Goal: Task Accomplishment & Management: Use online tool/utility

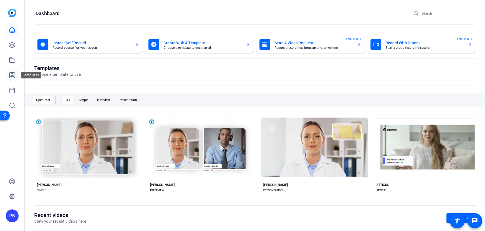
click at [12, 74] on icon at bounding box center [12, 75] width 6 height 6
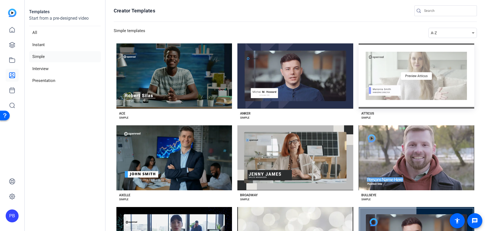
click at [400, 97] on div "Preview Atticus" at bounding box center [417, 75] width 116 height 65
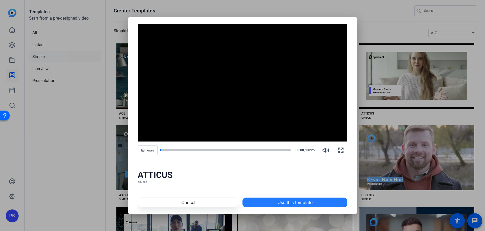
click at [306, 200] on span "Use this template" at bounding box center [295, 202] width 35 height 6
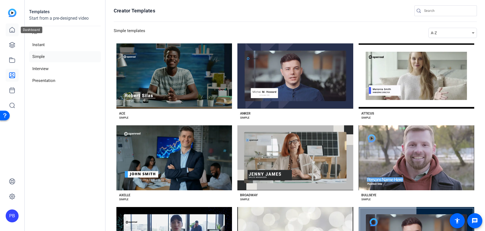
click at [13, 30] on icon at bounding box center [12, 30] width 6 height 6
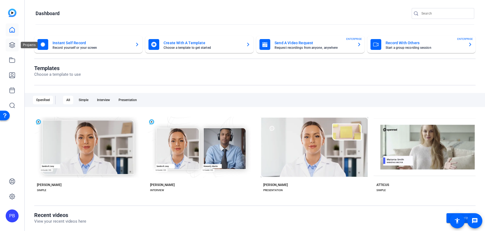
click at [13, 46] on icon at bounding box center [12, 45] width 6 height 6
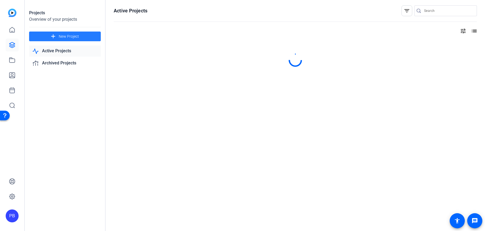
click at [83, 36] on span at bounding box center [65, 36] width 72 height 13
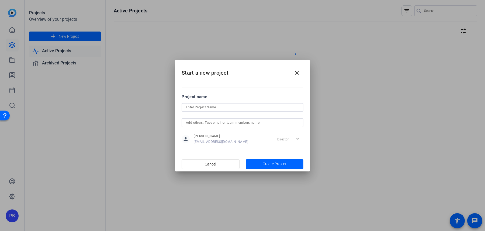
click at [214, 107] on input at bounding box center [242, 107] width 113 height 6
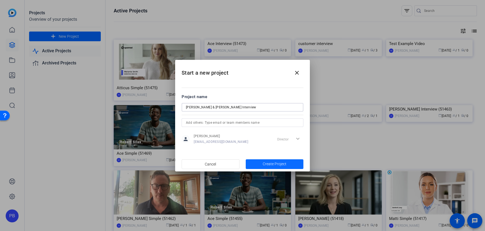
type input "[PERSON_NAME] & [PERSON_NAME] Interview"
click at [262, 164] on span "button" at bounding box center [275, 164] width 58 height 13
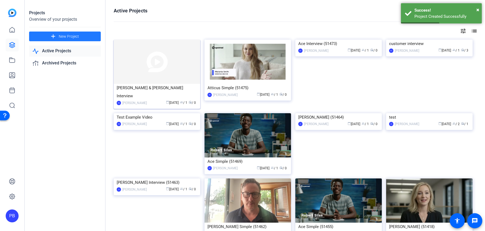
click at [176, 76] on img at bounding box center [157, 62] width 87 height 44
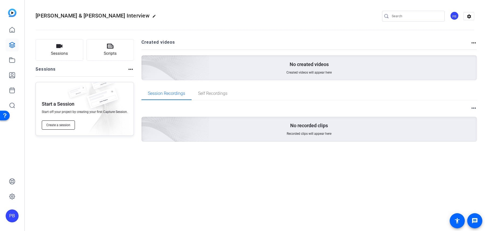
click at [68, 127] on span "Create a session" at bounding box center [58, 125] width 24 height 4
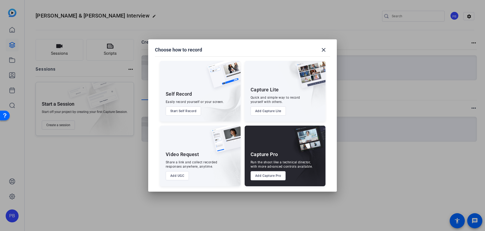
click at [279, 174] on button "Add Capture Pro" at bounding box center [268, 175] width 35 height 9
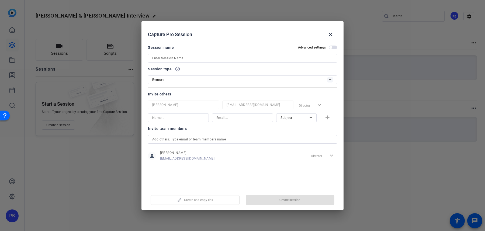
click at [213, 58] on input at bounding box center [242, 58] width 181 height 6
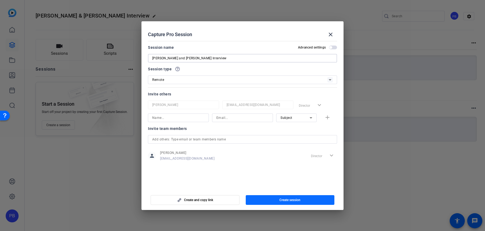
type input "[PERSON_NAME] and [PERSON_NAME] Interview"
click at [281, 200] on span "Create session" at bounding box center [290, 200] width 21 height 4
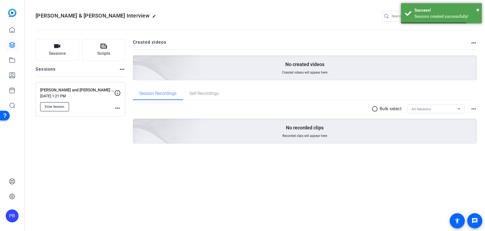
click at [66, 102] on button "Enter Session" at bounding box center [54, 106] width 29 height 9
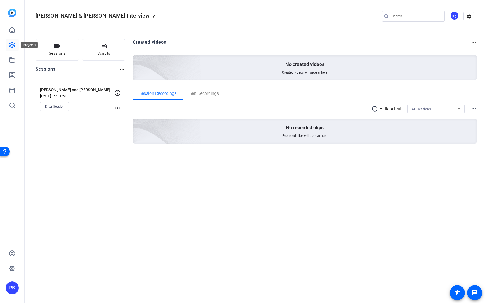
click at [14, 45] on icon at bounding box center [11, 44] width 5 height 5
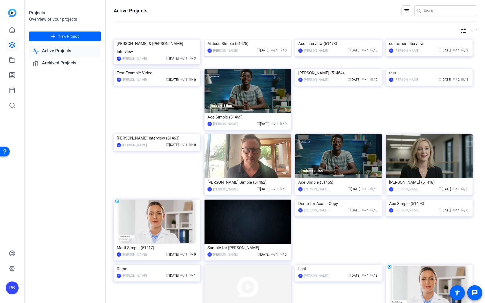
click at [231, 40] on img at bounding box center [248, 40] width 87 height 0
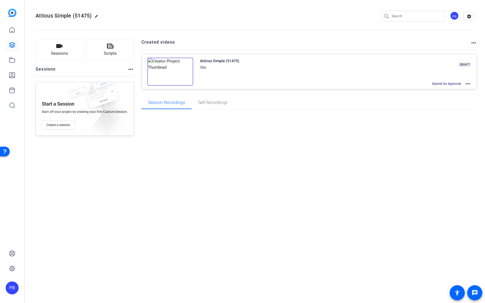
click at [470, 82] on mat-icon "more_horiz" at bounding box center [468, 84] width 6 height 6
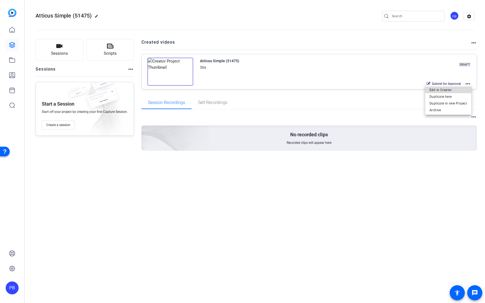
click at [462, 92] on span "Edit in Creator" at bounding box center [448, 90] width 37 height 6
click at [72, 55] on button "Sessions" at bounding box center [60, 50] width 48 height 22
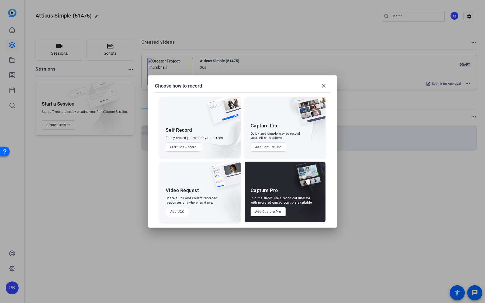
click at [172, 214] on button "Add UGC" at bounding box center [177, 211] width 23 height 9
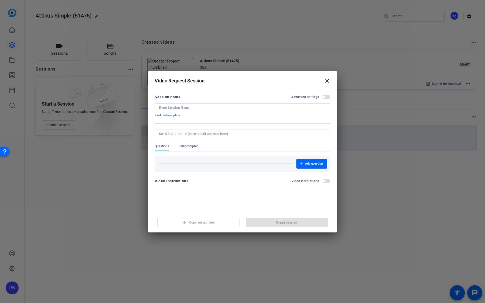
click at [252, 111] on div at bounding box center [242, 108] width 167 height 9
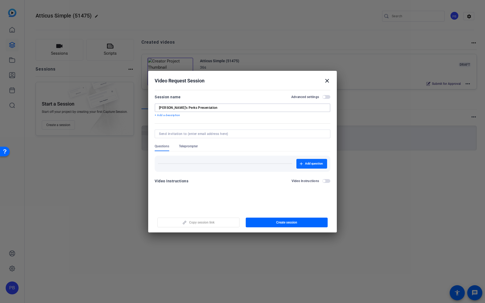
type input "Sally's Perks Presentation"
click at [304, 163] on span "button" at bounding box center [312, 163] width 31 height 13
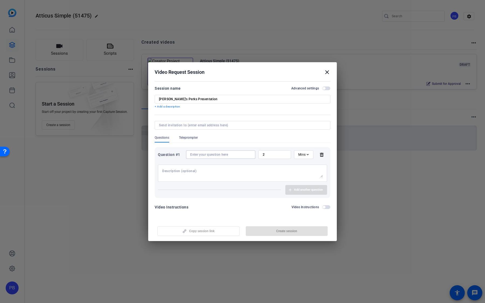
click at [227, 156] on input at bounding box center [220, 155] width 61 height 4
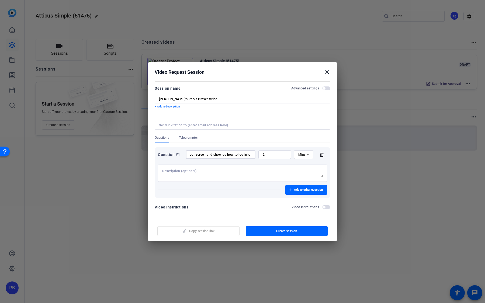
scroll to position [0, 42]
type input "Sally Share your screen and show us how to log into the new portal"
drag, startPoint x: 276, startPoint y: 157, endPoint x: 249, endPoint y: 150, distance: 28.0
click at [249, 150] on div "Question #1 Sally Share your screen and show us how to log into the new portal …" at bounding box center [242, 154] width 169 height 9
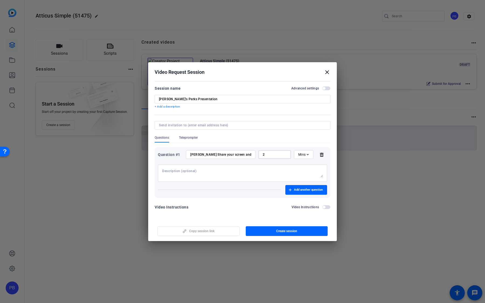
type input "1"
type input "10"
drag, startPoint x: 191, startPoint y: 154, endPoint x: 310, endPoint y: 157, distance: 118.7
click at [310, 157] on div "Question #1 Sally Share your screen and show us how to log into the new portal …" at bounding box center [242, 154] width 169 height 9
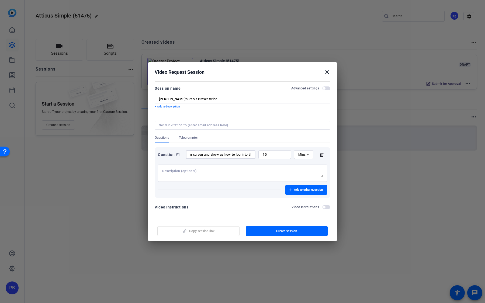
click at [255, 180] on div at bounding box center [242, 173] width 161 height 17
paste textarea "Sally Share your screen and show us how to log into the new portal"
type textarea "Sally Share your screen and show us how to log into the new portal"
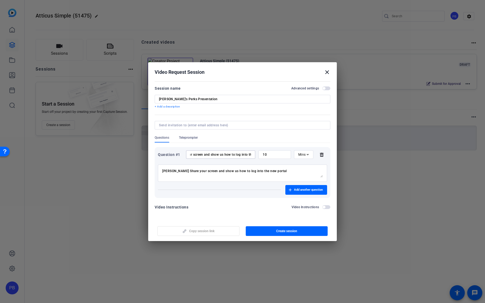
drag, startPoint x: 190, startPoint y: 155, endPoint x: 279, endPoint y: 155, distance: 88.7
click at [279, 155] on div "Question #1 Sally Share your screen and show us how to log into the new portal …" at bounding box center [242, 154] width 169 height 9
type input "Sally Perk Video"
click at [322, 187] on span "button" at bounding box center [307, 190] width 42 height 13
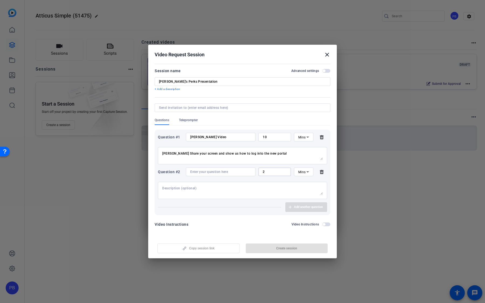
drag, startPoint x: 270, startPoint y: 174, endPoint x: 258, endPoint y: 171, distance: 12.8
click at [258, 171] on div "Question #2 2 Mins" at bounding box center [242, 172] width 169 height 9
type input "5"
click at [230, 172] on input at bounding box center [220, 172] width 61 height 4
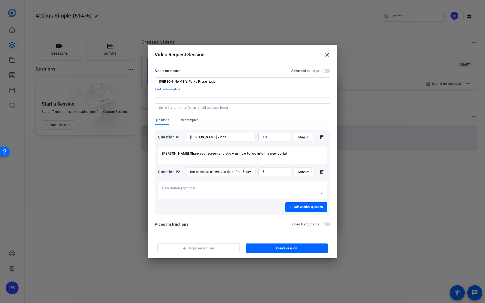
scroll to position [0, 13]
type input "Tell us the checklist of what to do in first 5 days"
click at [326, 224] on span "button" at bounding box center [326, 225] width 8 height 4
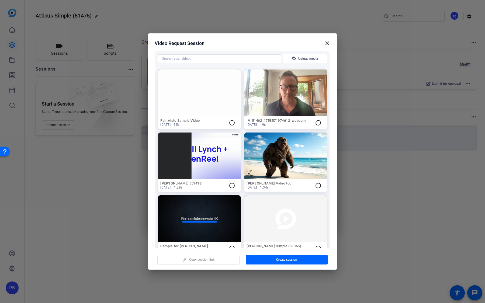
scroll to position [0, 0]
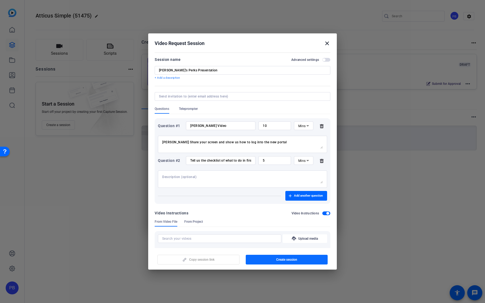
click at [270, 231] on span "button" at bounding box center [287, 259] width 82 height 13
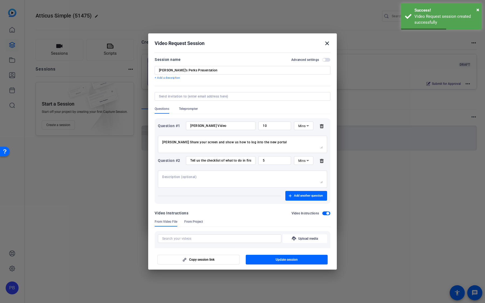
click at [327, 44] on mat-icon "close" at bounding box center [327, 43] width 6 height 6
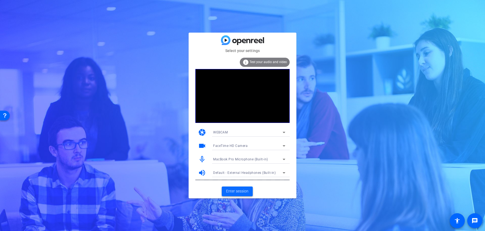
click at [243, 193] on span "Enter session" at bounding box center [237, 191] width 22 height 6
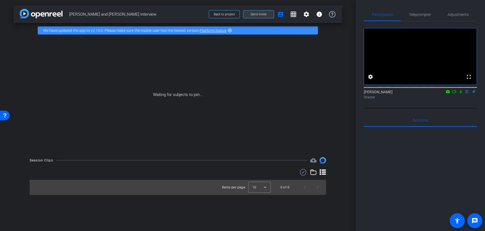
click at [259, 17] on span at bounding box center [258, 14] width 30 height 13
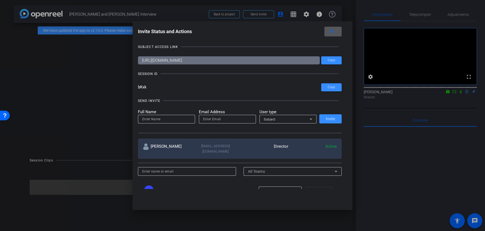
click at [211, 121] on input "email" at bounding box center [227, 119] width 49 height 6
click at [273, 118] on span "Subject" at bounding box center [270, 120] width 12 height 4
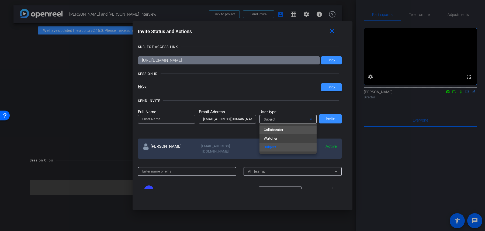
click at [287, 129] on mat-option "Collaborator" at bounding box center [288, 130] width 57 height 9
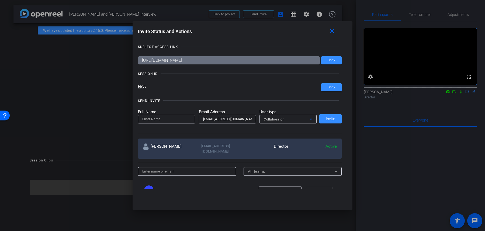
click at [213, 119] on input "[EMAIL_ADDRESS][DOMAIN_NAME]" at bounding box center [227, 119] width 49 height 6
click at [227, 123] on mat-form-field "[EMAIL_ADDRESS][DOMAIN_NAME]" at bounding box center [227, 119] width 57 height 9
click at [227, 120] on input "[EMAIL_ADDRESS][DOMAIN_NAME]" at bounding box center [227, 119] width 49 height 6
type input "[EMAIL_ADDRESS][DOMAIN_NAME]"
click at [176, 120] on input at bounding box center [166, 119] width 49 height 6
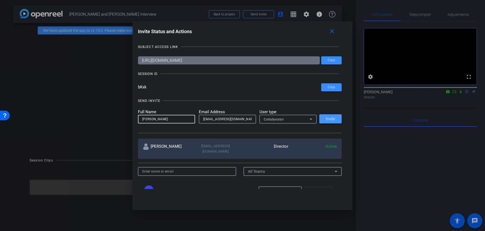
type input "[PERSON_NAME]"
click at [328, 116] on span at bounding box center [331, 118] width 22 height 13
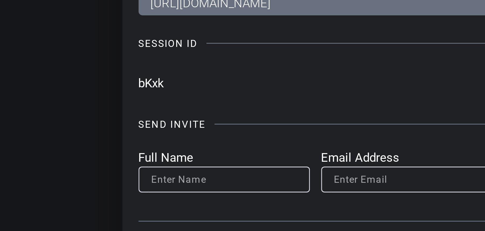
click at [141, 88] on input "bKxk" at bounding box center [230, 87] width 184 height 8
drag, startPoint x: 147, startPoint y: 88, endPoint x: 139, endPoint y: 87, distance: 8.1
click at [139, 87] on input "bKxk" at bounding box center [230, 87] width 184 height 8
click at [138, 87] on input "bKxk" at bounding box center [230, 87] width 184 height 8
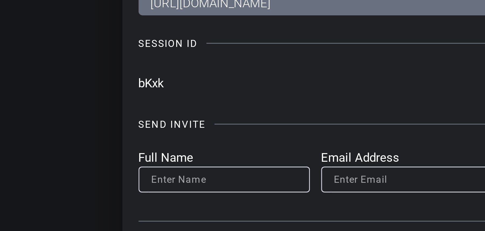
click at [138, 87] on input "bKxk" at bounding box center [230, 87] width 184 height 8
click at [142, 87] on input "bKxk" at bounding box center [230, 87] width 184 height 8
click at [144, 87] on input "bKxk" at bounding box center [230, 87] width 184 height 8
click at [144, 88] on input "bKxk" at bounding box center [230, 87] width 184 height 8
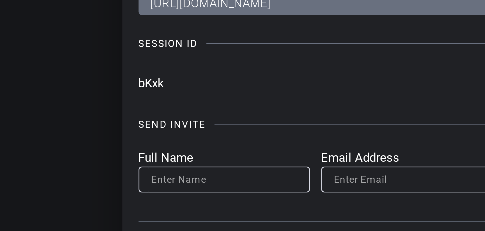
click at [147, 88] on input "bKxk" at bounding box center [230, 87] width 184 height 8
drag, startPoint x: 147, startPoint y: 88, endPoint x: 139, endPoint y: 87, distance: 8.9
click at [139, 87] on input "bKxk" at bounding box center [230, 87] width 184 height 8
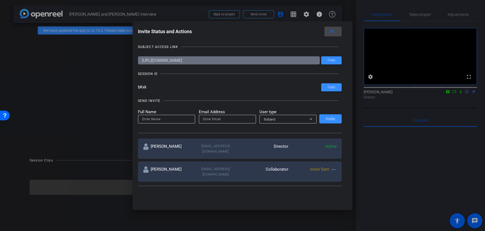
click at [332, 32] on mat-icon "close" at bounding box center [332, 31] width 7 height 7
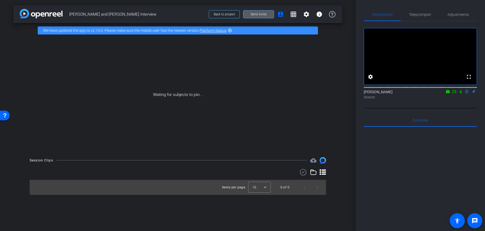
click at [265, 15] on span "Send invite" at bounding box center [259, 14] width 16 height 4
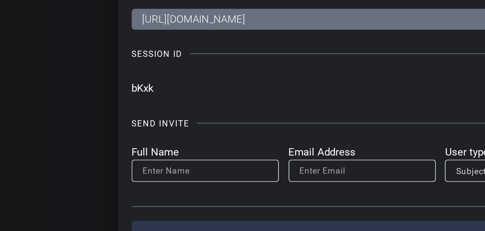
click at [141, 88] on input "bKxk" at bounding box center [230, 87] width 184 height 8
click at [145, 88] on input "bKxk" at bounding box center [230, 87] width 184 height 8
click at [147, 88] on input "bKxk" at bounding box center [230, 87] width 184 height 8
drag, startPoint x: 149, startPoint y: 88, endPoint x: 140, endPoint y: 87, distance: 9.2
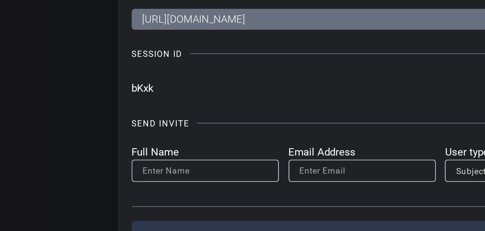
click at [140, 87] on input "bKxk" at bounding box center [230, 87] width 184 height 8
click at [146, 87] on input "bKxk" at bounding box center [230, 87] width 184 height 8
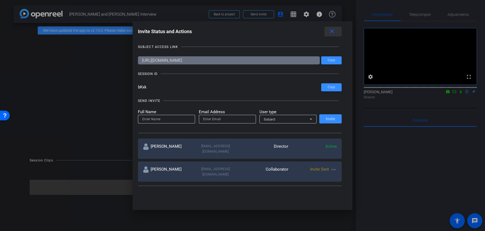
click at [332, 31] on mat-icon "close" at bounding box center [332, 31] width 7 height 7
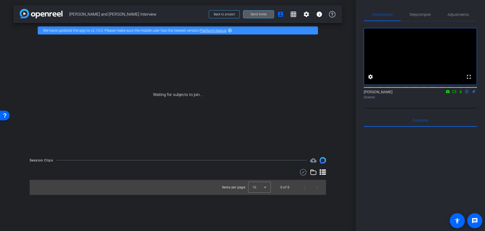
click at [263, 15] on span "Send invite" at bounding box center [259, 14] width 16 height 4
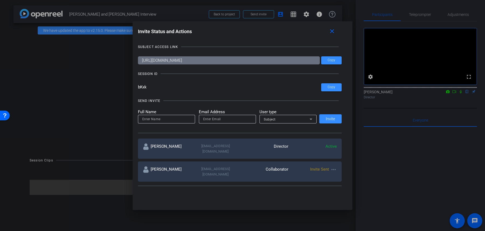
drag, startPoint x: 262, startPoint y: 61, endPoint x: 146, endPoint y: 57, distance: 116.3
click at [146, 57] on input "[URL][DOMAIN_NAME]" at bounding box center [229, 60] width 182 height 8
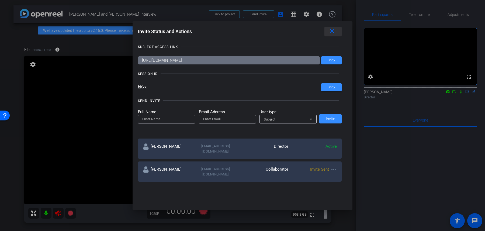
click at [334, 32] on mat-icon "close" at bounding box center [332, 31] width 7 height 7
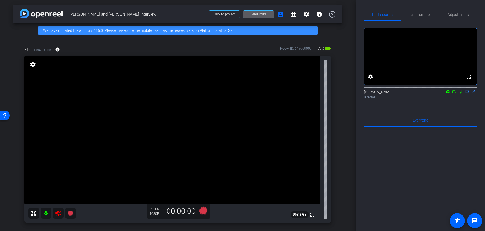
click at [48, 215] on mat-icon at bounding box center [46, 213] width 11 height 11
click at [265, 16] on span "Send invite" at bounding box center [259, 14] width 16 height 4
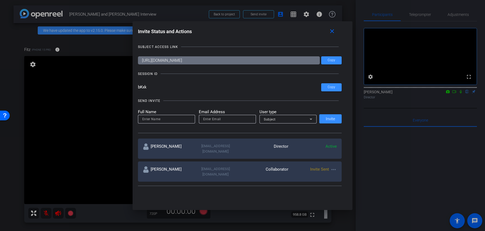
drag, startPoint x: 262, startPoint y: 60, endPoint x: 240, endPoint y: 59, distance: 21.9
click at [240, 59] on input "[URL][DOMAIN_NAME]" at bounding box center [229, 60] width 182 height 8
click at [335, 33] on mat-icon "close" at bounding box center [332, 31] width 7 height 7
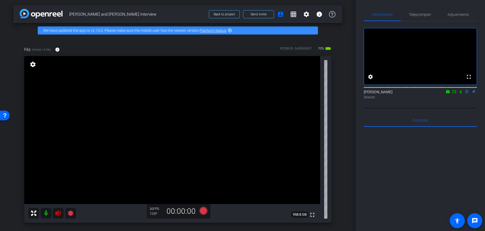
click at [49, 214] on mat-icon at bounding box center [46, 213] width 11 height 11
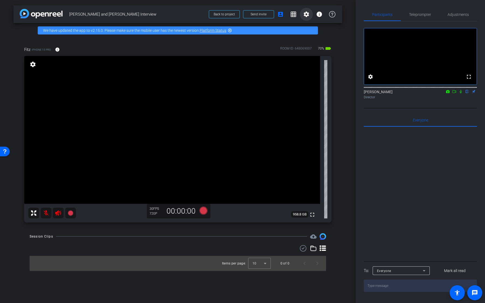
click at [306, 15] on mat-icon "settings" at bounding box center [306, 14] width 6 height 6
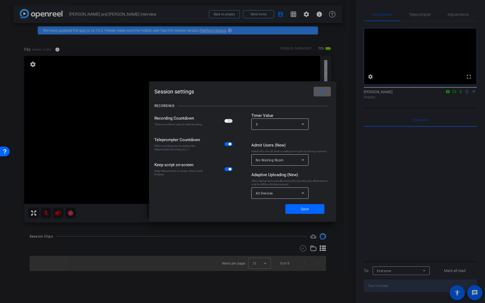
click at [265, 194] on span "All Devices" at bounding box center [264, 194] width 17 height 4
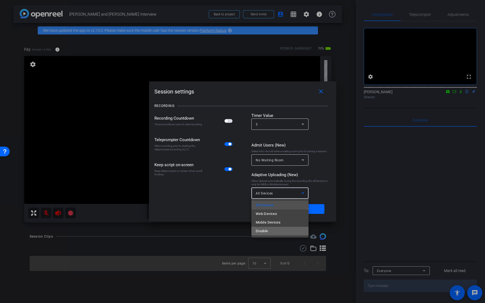
click at [267, 231] on span "Disable" at bounding box center [262, 231] width 12 height 6
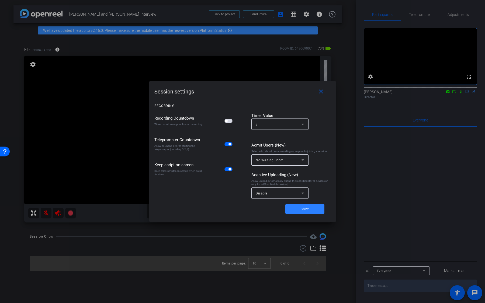
click at [305, 209] on span "Save" at bounding box center [305, 210] width 8 height 6
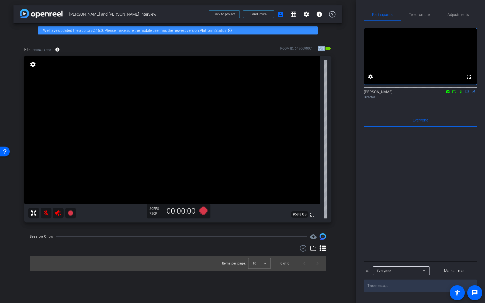
drag, startPoint x: 318, startPoint y: 48, endPoint x: 333, endPoint y: 48, distance: 14.6
click at [333, 48] on div "Fitz iPhone 15 Pro info ROOM ID: 648069007 70% battery_std fullscreen settings …" at bounding box center [177, 133] width 329 height 190
drag, startPoint x: 50, startPoint y: 50, endPoint x: 47, endPoint y: 48, distance: 3.5
click at [47, 48] on span "iPhone 15 Pro" at bounding box center [41, 50] width 19 height 4
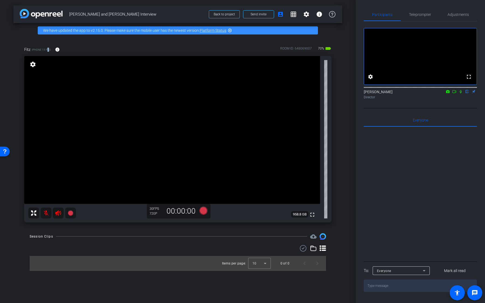
click at [47, 48] on span "iPhone 15 Pro" at bounding box center [41, 50] width 19 height 4
click at [57, 51] on mat-icon "info" at bounding box center [57, 49] width 5 height 5
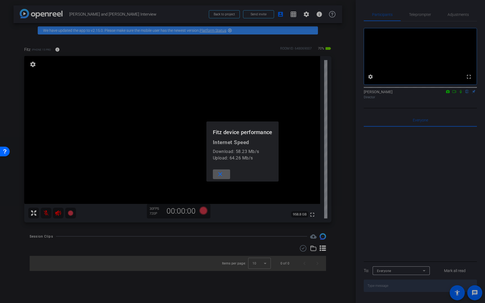
click at [221, 175] on mat-icon "close" at bounding box center [220, 174] width 7 height 7
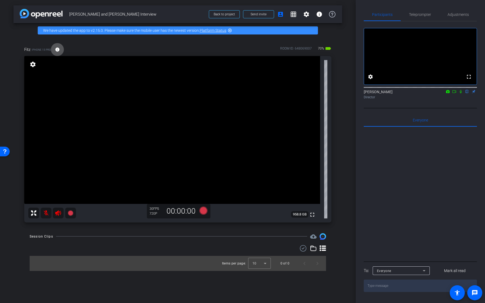
click at [57, 49] on mat-icon "info" at bounding box center [57, 49] width 5 height 5
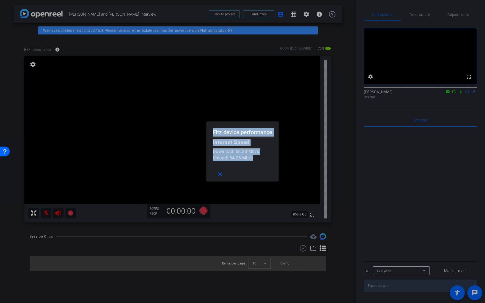
drag, startPoint x: 258, startPoint y: 163, endPoint x: 210, endPoint y: 123, distance: 62.1
click at [0, 0] on openreel-performance-screen-popup "Fitz device performance Internet Speed Download: 58.23 Mb/s Upload: 64.26 Mb/s …" at bounding box center [0, 0] width 0 height 0
click at [249, 175] on div "close" at bounding box center [243, 174] width 73 height 15
drag, startPoint x: 255, startPoint y: 157, endPoint x: 230, endPoint y: 157, distance: 24.5
click at [230, 157] on div "Upload: 64.26 Mb/s" at bounding box center [243, 158] width 60 height 6
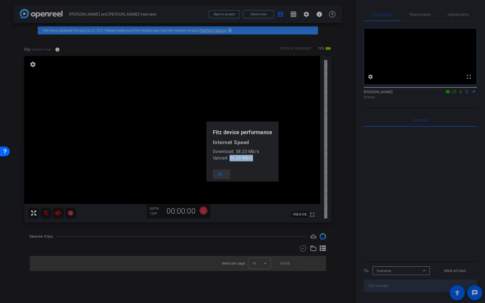
click at [219, 176] on mat-icon "close" at bounding box center [220, 174] width 7 height 7
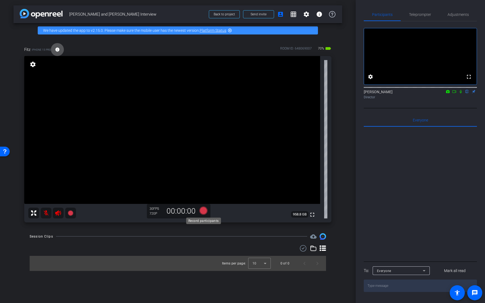
click at [204, 214] on icon at bounding box center [204, 211] width 8 height 8
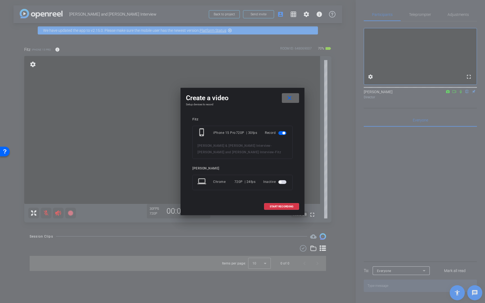
click at [294, 105] on span at bounding box center [290, 98] width 17 height 13
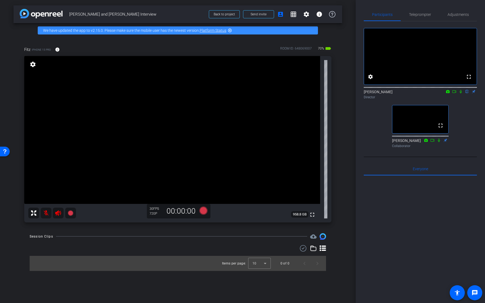
click at [58, 212] on icon at bounding box center [58, 213] width 6 height 5
click at [48, 213] on mat-icon at bounding box center [46, 213] width 11 height 11
click at [457, 16] on span "Adjustments" at bounding box center [458, 15] width 21 height 4
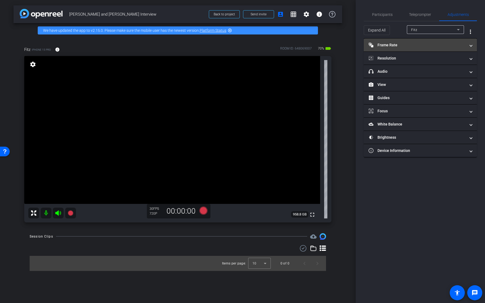
click at [422, 46] on mat-panel-title "Frame Rate Frame Rate" at bounding box center [417, 45] width 97 height 6
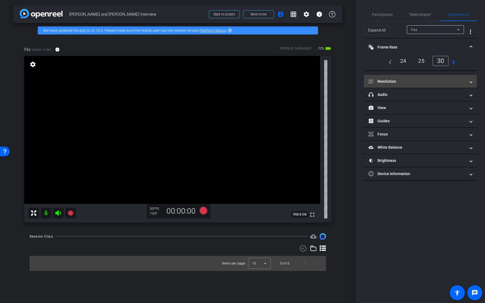
click at [407, 77] on mat-expansion-panel-header "Resolution" at bounding box center [420, 81] width 113 height 13
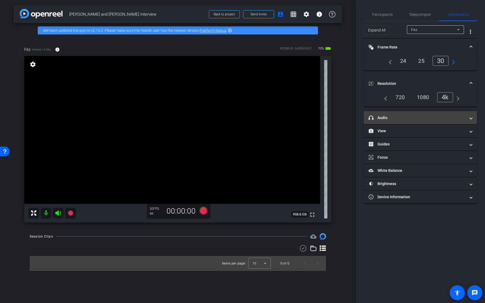
click at [408, 120] on mat-expansion-panel-header "headphone icon Audio" at bounding box center [420, 117] width 113 height 13
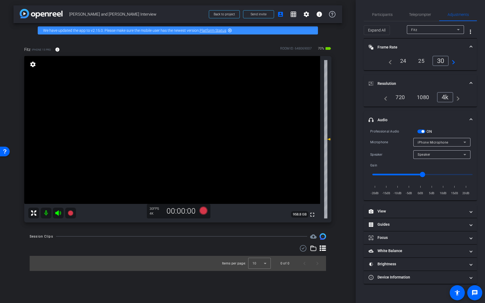
type input "-1"
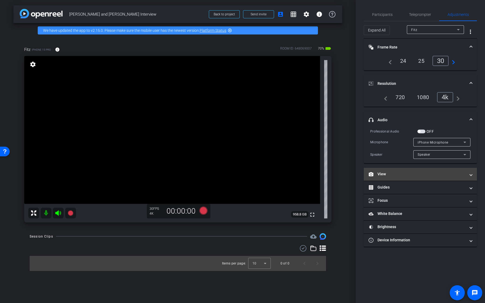
click at [418, 171] on mat-panel-title "View" at bounding box center [417, 174] width 97 height 6
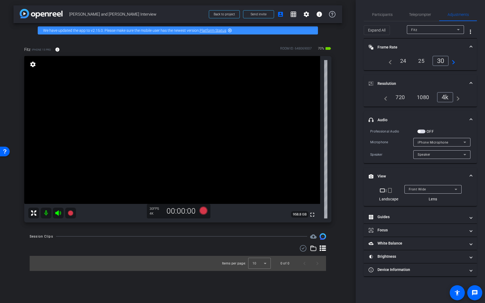
click at [416, 188] on span "Front Wide" at bounding box center [417, 190] width 17 height 4
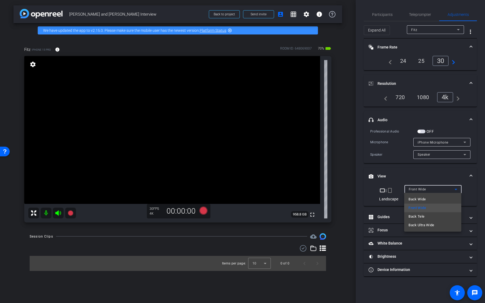
type input "0"
click at [413, 174] on div at bounding box center [242, 151] width 485 height 303
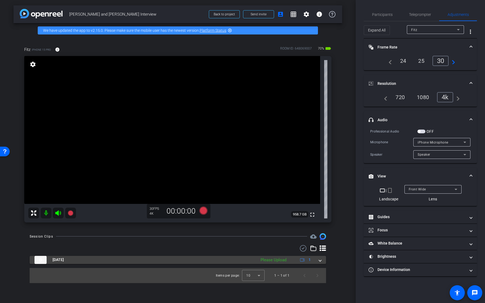
click at [257, 231] on div "[DATE] Please Upload 1" at bounding box center [177, 260] width 285 height 8
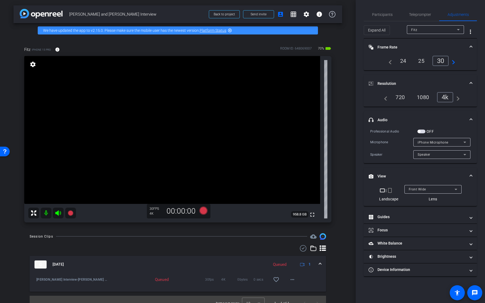
scroll to position [8, 0]
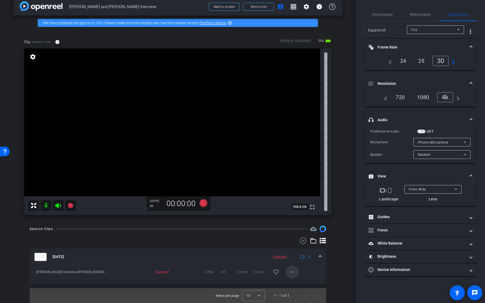
click at [291, 231] on mat-icon "more_horiz" at bounding box center [292, 272] width 6 height 6
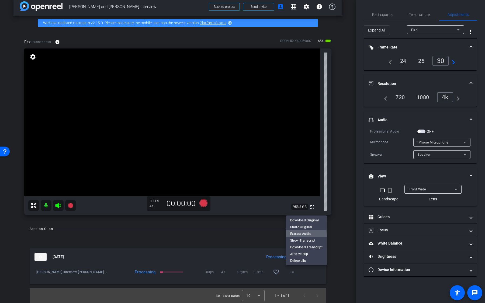
click at [300, 231] on span "Extract Audio" at bounding box center [306, 234] width 32 height 6
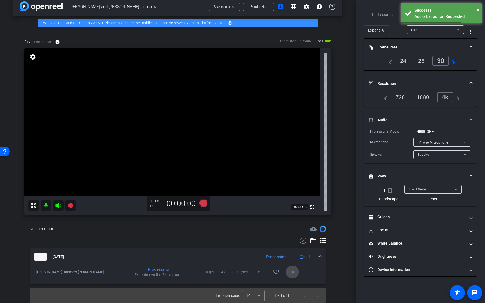
click at [295, 231] on mat-icon "more_horiz" at bounding box center [292, 272] width 6 height 6
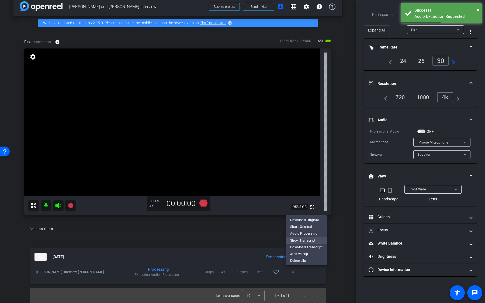
click at [305, 231] on span "Show Transcript" at bounding box center [306, 241] width 32 height 6
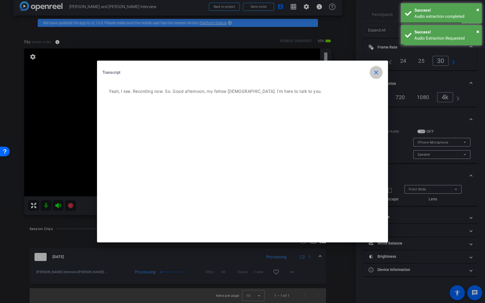
click at [379, 74] on mat-icon "close" at bounding box center [376, 72] width 6 height 6
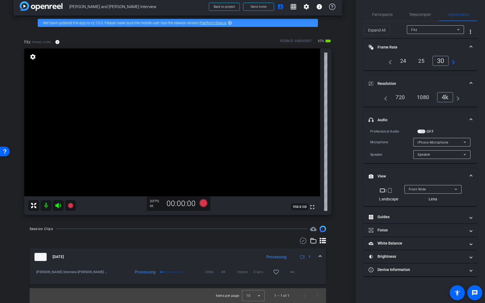
click at [250, 165] on video at bounding box center [172, 123] width 296 height 148
click at [167, 173] on video at bounding box center [172, 123] width 296 height 148
click at [153, 117] on video at bounding box center [172, 123] width 296 height 148
click at [262, 8] on span "Send invite" at bounding box center [259, 7] width 16 height 4
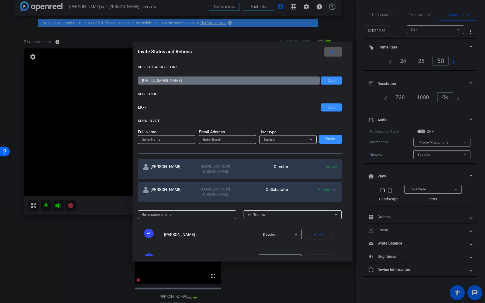
click at [338, 57] on span at bounding box center [333, 51] width 17 height 13
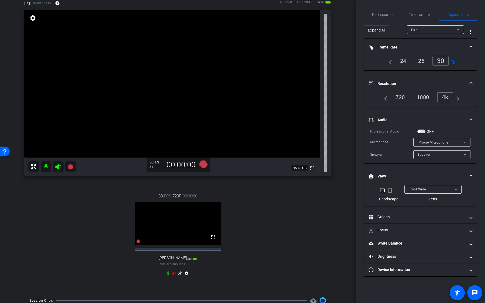
scroll to position [46, 0]
click at [168, 231] on icon at bounding box center [168, 274] width 4 height 4
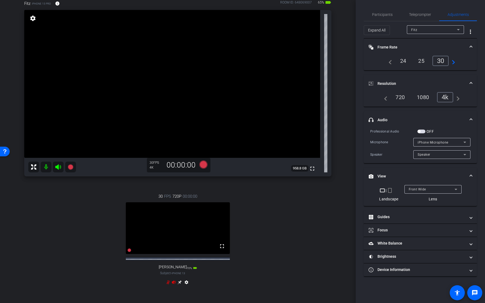
click at [425, 34] on div at bounding box center [435, 37] width 57 height 6
click at [426, 32] on div "Fitz" at bounding box center [434, 29] width 46 height 7
click at [424, 50] on mat-option "[PERSON_NAME]" at bounding box center [435, 49] width 57 height 9
click at [447, 97] on div "4k" at bounding box center [447, 97] width 14 height 9
click at [416, 192] on div "Front Wide" at bounding box center [432, 189] width 46 height 7
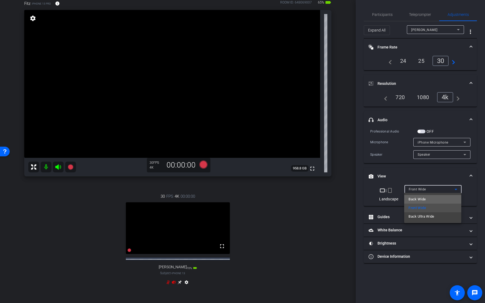
click at [423, 201] on span "Back Wide" at bounding box center [417, 199] width 17 height 6
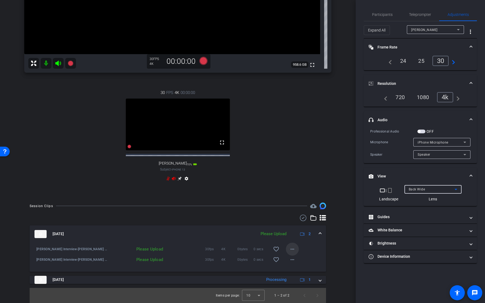
click at [293, 231] on mat-icon "more_horiz" at bounding box center [292, 249] width 6 height 6
click at [294, 231] on span "Upload" at bounding box center [301, 260] width 22 height 6
click at [294, 231] on mat-icon "more_horiz" at bounding box center [292, 260] width 6 height 6
click at [294, 231] on span "Upload" at bounding box center [301, 271] width 22 height 6
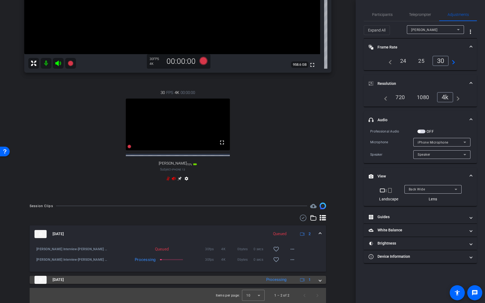
click at [249, 231] on mat-panel-title "[DATE]" at bounding box center [147, 280] width 225 height 8
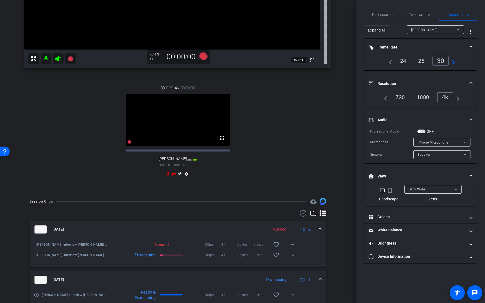
scroll to position [182, 0]
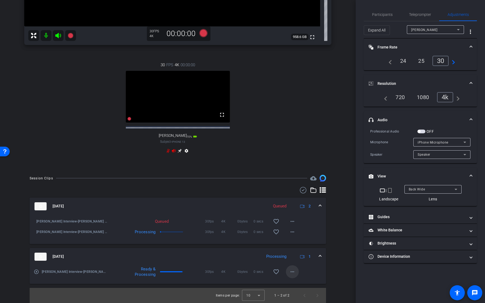
click at [295, 231] on mat-icon "more_horiz" at bounding box center [292, 272] width 6 height 6
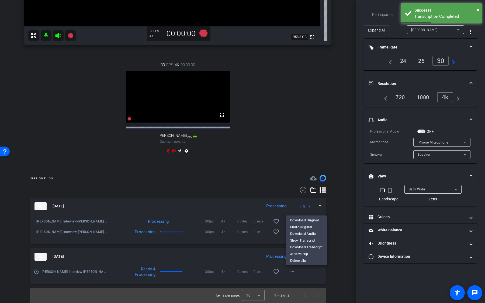
click at [239, 89] on div at bounding box center [242, 151] width 485 height 303
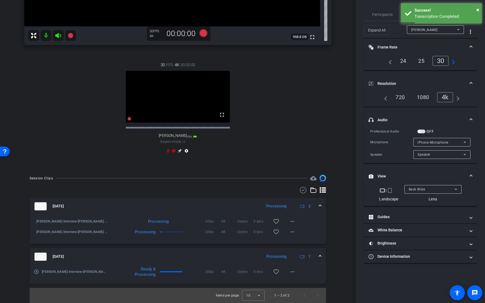
click at [290, 56] on div "30 FPS 4K 00:00:00 fullscreen [PERSON_NAME] Subject - iPhone 13 70% battery_std…" at bounding box center [177, 108] width 307 height 111
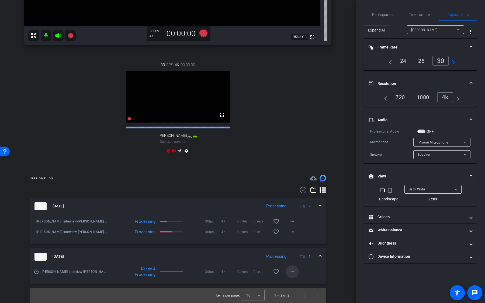
click at [290, 231] on mat-icon "more_horiz" at bounding box center [292, 272] width 6 height 6
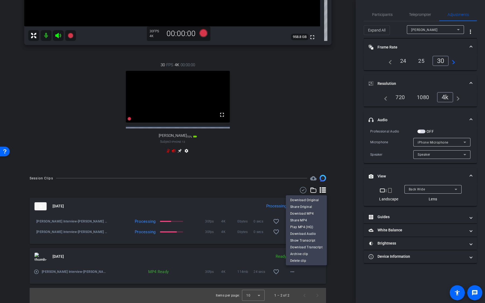
click at [300, 145] on div at bounding box center [242, 151] width 485 height 303
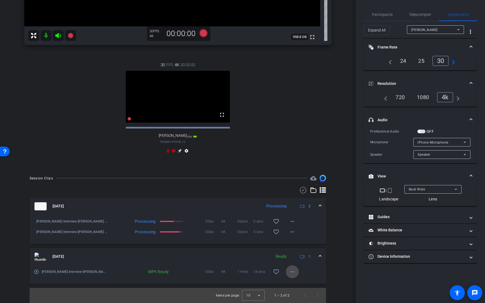
click at [293, 231] on mat-icon "more_horiz" at bounding box center [292, 272] width 6 height 6
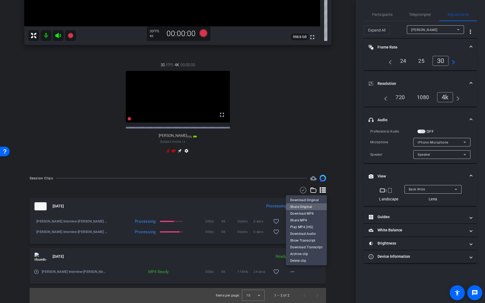
click at [311, 205] on span "Share Original" at bounding box center [306, 207] width 32 height 6
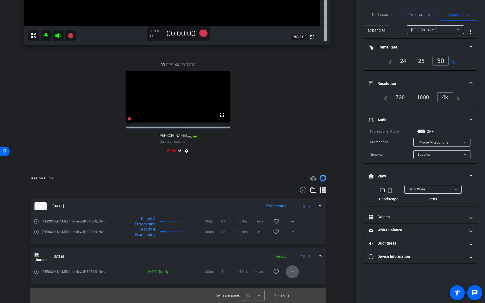
click at [425, 17] on span "Teleprompter" at bounding box center [420, 14] width 22 height 13
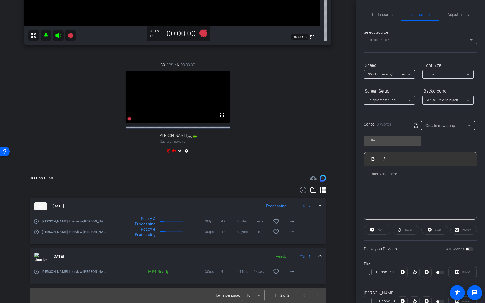
click at [447, 123] on span "Create new script" at bounding box center [442, 125] width 32 height 4
click at [442, 117] on div at bounding box center [242, 151] width 485 height 303
click at [407, 184] on div at bounding box center [420, 193] width 113 height 54
click at [433, 176] on p at bounding box center [421, 174] width 102 height 6
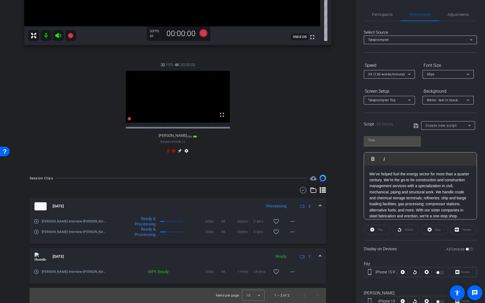
scroll to position [6, 0]
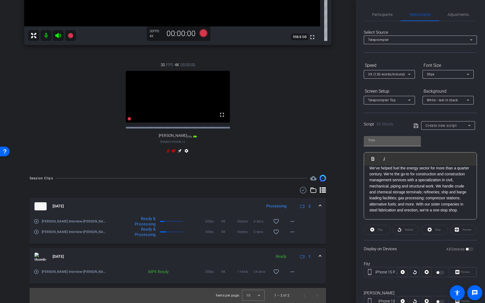
click at [391, 141] on input "text" at bounding box center [392, 140] width 49 height 6
type input "Script 1"
click at [416, 126] on icon at bounding box center [416, 126] width 5 height 6
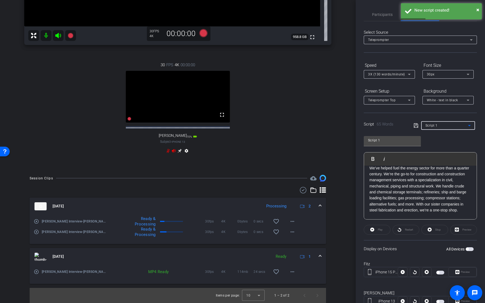
click at [445, 128] on div "Script 1" at bounding box center [447, 125] width 43 height 7
click at [444, 118] on div at bounding box center [242, 151] width 485 height 303
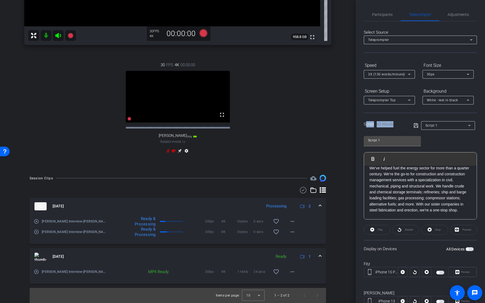
drag, startPoint x: 364, startPoint y: 124, endPoint x: 396, endPoint y: 124, distance: 31.8
click at [396, 124] on div "Script 65 Words" at bounding box center [385, 124] width 42 height 6
click at [441, 127] on div "Script 1" at bounding box center [447, 125] width 43 height 7
click at [448, 116] on div at bounding box center [242, 151] width 485 height 303
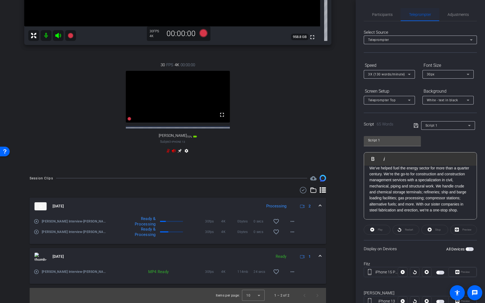
click at [425, 16] on span "Teleprompter" at bounding box center [420, 15] width 22 height 4
drag, startPoint x: 365, startPoint y: 33, endPoint x: 385, endPoint y: 32, distance: 20.8
click at [385, 32] on div "Select Source" at bounding box center [420, 32] width 113 height 6
click at [370, 62] on div "Speed" at bounding box center [389, 65] width 51 height 9
click at [440, 63] on div "Font Size" at bounding box center [448, 65] width 51 height 9
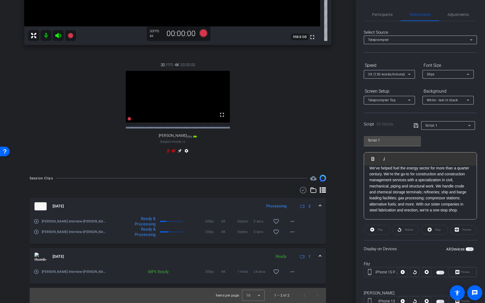
click at [379, 89] on div "Screen Setup" at bounding box center [389, 91] width 51 height 9
click at [438, 90] on div "Background" at bounding box center [448, 91] width 51 height 9
click at [434, 128] on div "Script 1" at bounding box center [447, 125] width 43 height 7
click at [436, 116] on div at bounding box center [242, 151] width 485 height 303
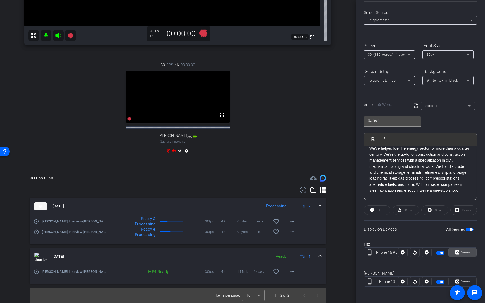
click at [461, 231] on span "Preview" at bounding box center [465, 253] width 11 height 8
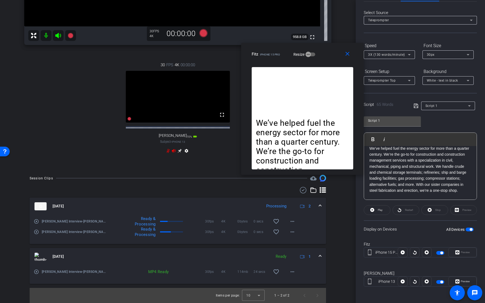
drag, startPoint x: 218, startPoint y: 98, endPoint x: 284, endPoint y: 52, distance: 80.4
click at [280, 53] on span "iPhone 15 Pro" at bounding box center [270, 54] width 20 height 3
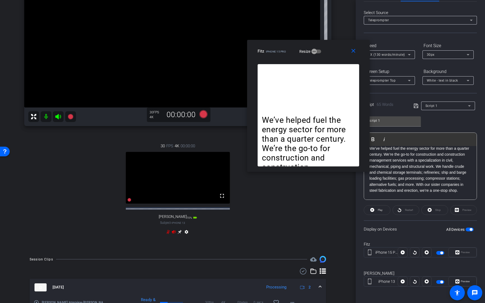
scroll to position [94, 0]
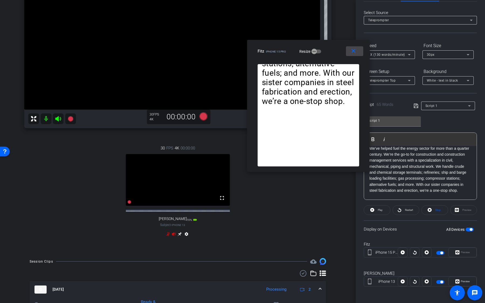
click at [353, 53] on mat-icon "close" at bounding box center [353, 51] width 7 height 7
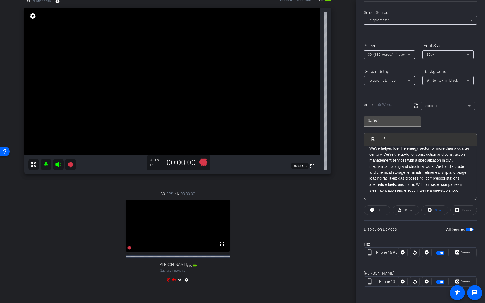
scroll to position [0, 0]
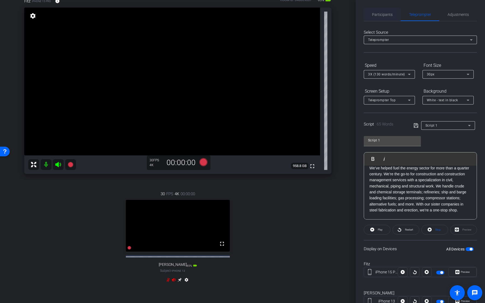
click at [390, 13] on span "Participants" at bounding box center [382, 15] width 20 height 4
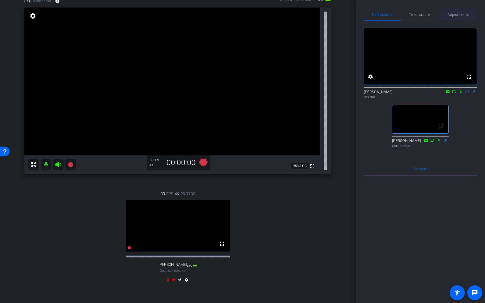
click at [452, 13] on span "Adjustments" at bounding box center [458, 15] width 21 height 4
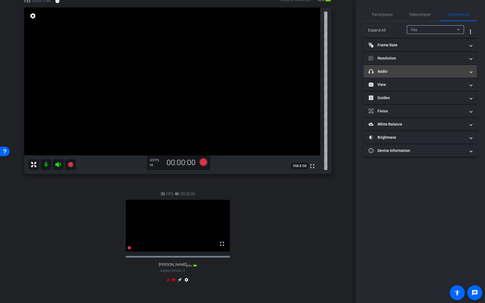
click at [415, 75] on mat-expansion-panel-header "headphone icon Audio" at bounding box center [420, 71] width 113 height 13
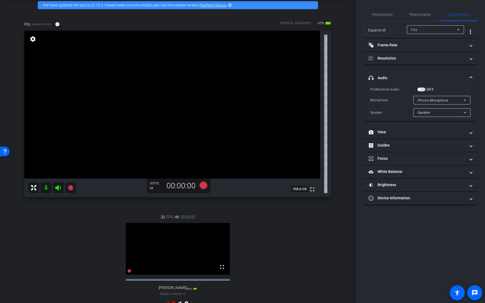
scroll to position [24, 0]
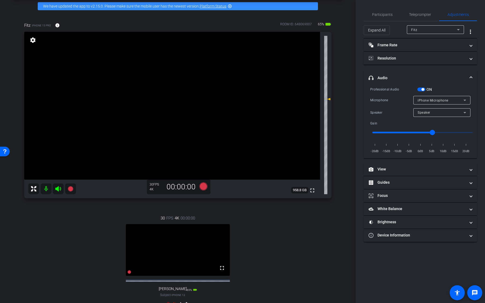
type input "-1"
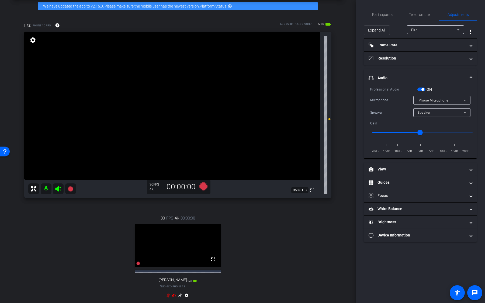
scroll to position [0, 0]
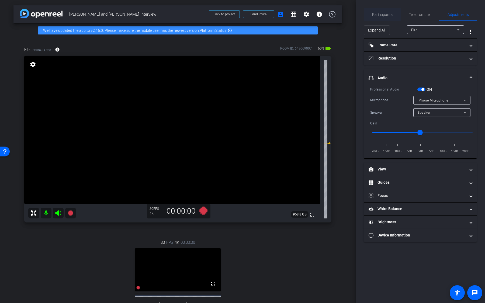
click at [388, 17] on span "Participants" at bounding box center [382, 14] width 20 height 13
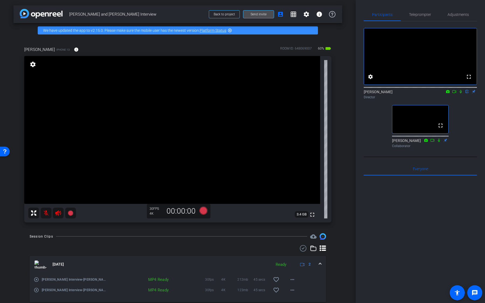
click at [268, 15] on span at bounding box center [258, 14] width 30 height 13
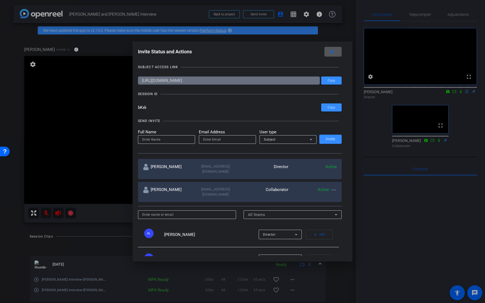
click at [336, 53] on span at bounding box center [333, 51] width 17 height 13
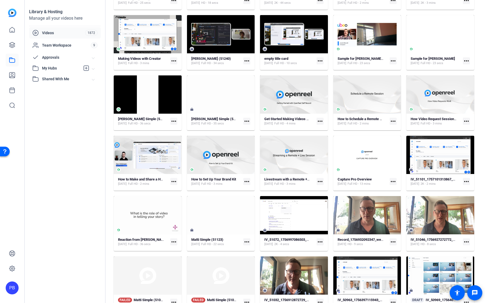
scroll to position [249, 0]
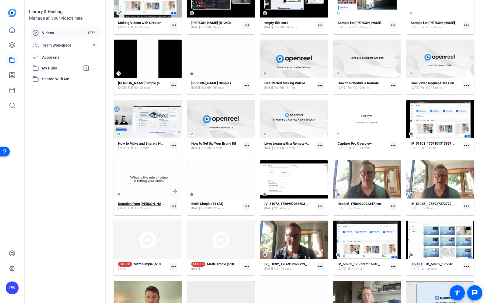
click at [147, 202] on strong "Reaction from Dr. Nunnery - CSH" at bounding box center [147, 204] width 59 height 4
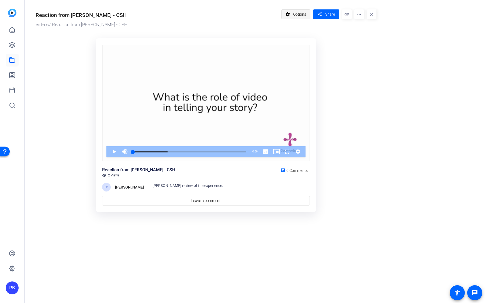
click at [293, 18] on span at bounding box center [296, 14] width 29 height 13
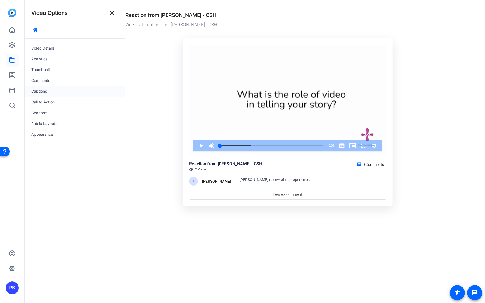
click at [58, 90] on div "Captions" at bounding box center [75, 91] width 100 height 11
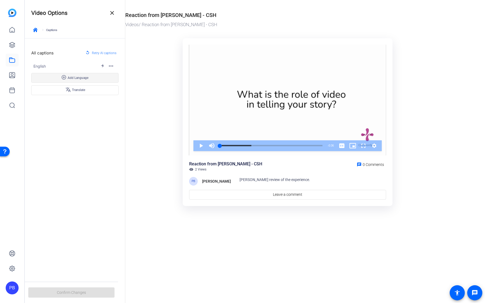
click at [80, 80] on span at bounding box center [75, 77] width 87 height 13
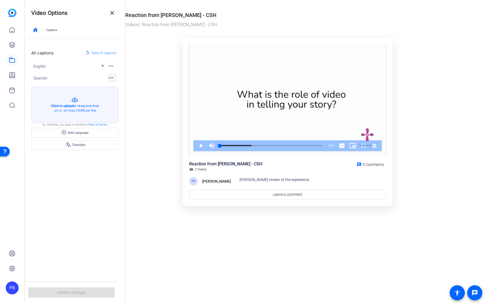
click at [113, 78] on mat-icon "more_horiz" at bounding box center [111, 78] width 6 height 6
click at [380, 241] on div at bounding box center [242, 151] width 485 height 303
